Goal: Task Accomplishment & Management: Use online tool/utility

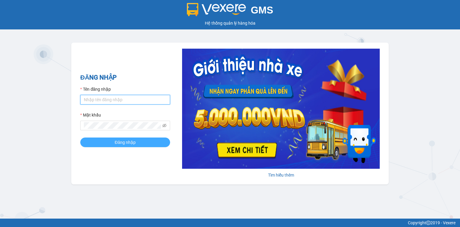
type input "baodat.haiduyen"
click at [108, 141] on button "Đăng nhập" at bounding box center [125, 142] width 90 height 10
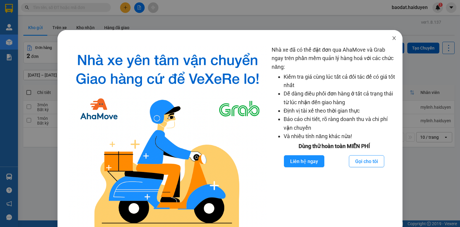
click at [391, 35] on span "Close" at bounding box center [394, 38] width 17 height 17
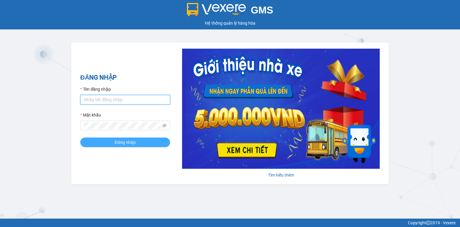
type input "baodat.haiduyen"
click at [133, 143] on span "Đăng nhập" at bounding box center [125, 142] width 21 height 7
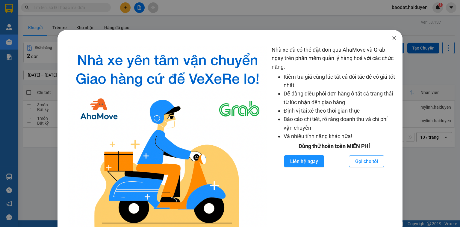
click at [392, 37] on icon "close" at bounding box center [394, 38] width 5 height 5
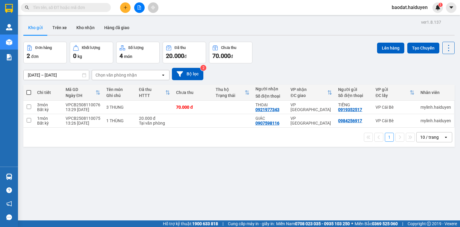
click at [92, 9] on input "text" at bounding box center [68, 7] width 71 height 7
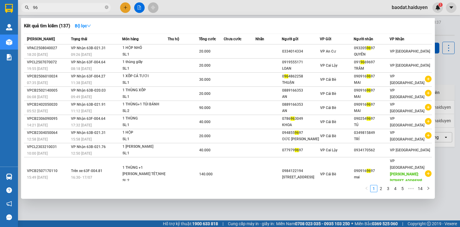
type input "9"
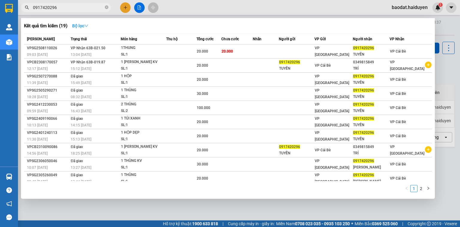
type input "0917420296"
click at [93, 25] on button "Bộ lọc" at bounding box center [80, 26] width 26 height 10
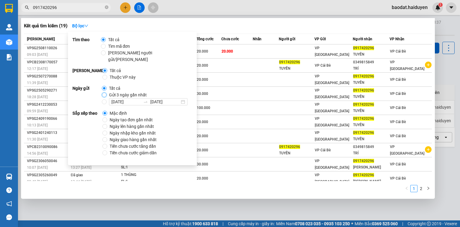
click at [105, 92] on input "Gửi 3 ngày gần nhất" at bounding box center [104, 94] width 5 height 5
radio input "true"
radio input "false"
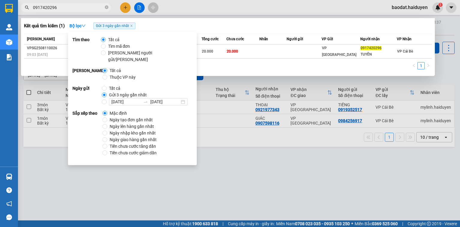
click at [59, 7] on input "0917420296" at bounding box center [68, 7] width 71 height 7
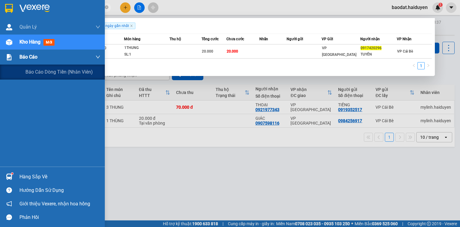
drag, startPoint x: 64, startPoint y: 6, endPoint x: 0, endPoint y: 54, distance: 79.7
click at [0, 52] on section "Kết quả tìm kiếm ( 1 ) Bộ lọc Gửi 3 ngày gần nhất Mã ĐH Trạng thái Món hàng Thu…" at bounding box center [230, 113] width 460 height 227
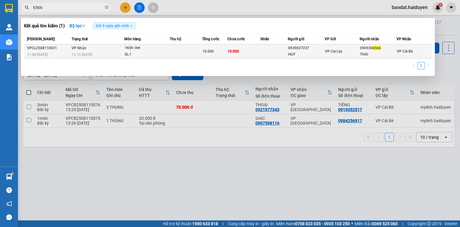
type input "6566"
click at [245, 52] on td "10.000" at bounding box center [243, 51] width 33 height 14
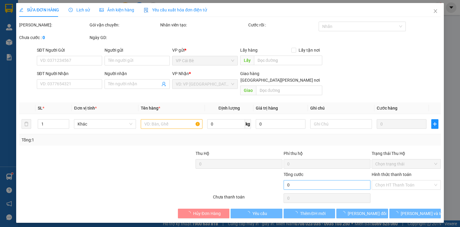
type input "0939037237"
type input "HUY"
type input "0909306566"
type input "THÁI"
type input "10.000"
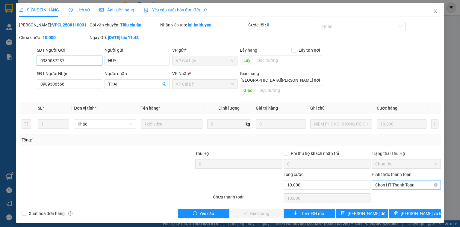
click at [389, 180] on span "Chọn HT Thanh Toán" at bounding box center [407, 184] width 62 height 9
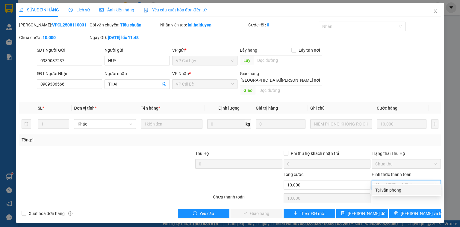
click at [388, 195] on div "Total Paid Fee 0 Total UnPaid Fee 10.000 Cash Collection Total Fee Mã ĐH: VPCL2…" at bounding box center [230, 120] width 422 height 196
click at [397, 180] on span "Chọn HT Thanh Toán" at bounding box center [407, 184] width 62 height 9
drag, startPoint x: 391, startPoint y: 187, endPoint x: 316, endPoint y: 205, distance: 76.9
click at [390, 187] on div "Tại văn phòng" at bounding box center [407, 189] width 62 height 7
type input "0"
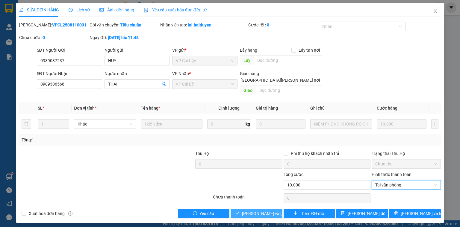
click at [262, 210] on span "Lưu và Giao hàng" at bounding box center [282, 213] width 81 height 7
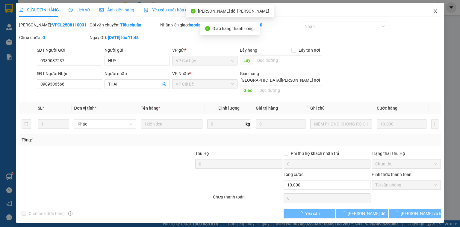
click at [438, 8] on span "Close" at bounding box center [435, 11] width 17 height 17
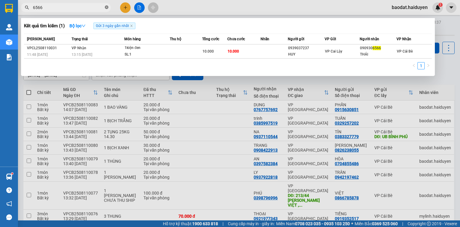
click at [107, 5] on span at bounding box center [107, 8] width 4 height 6
